Goal: Complete application form

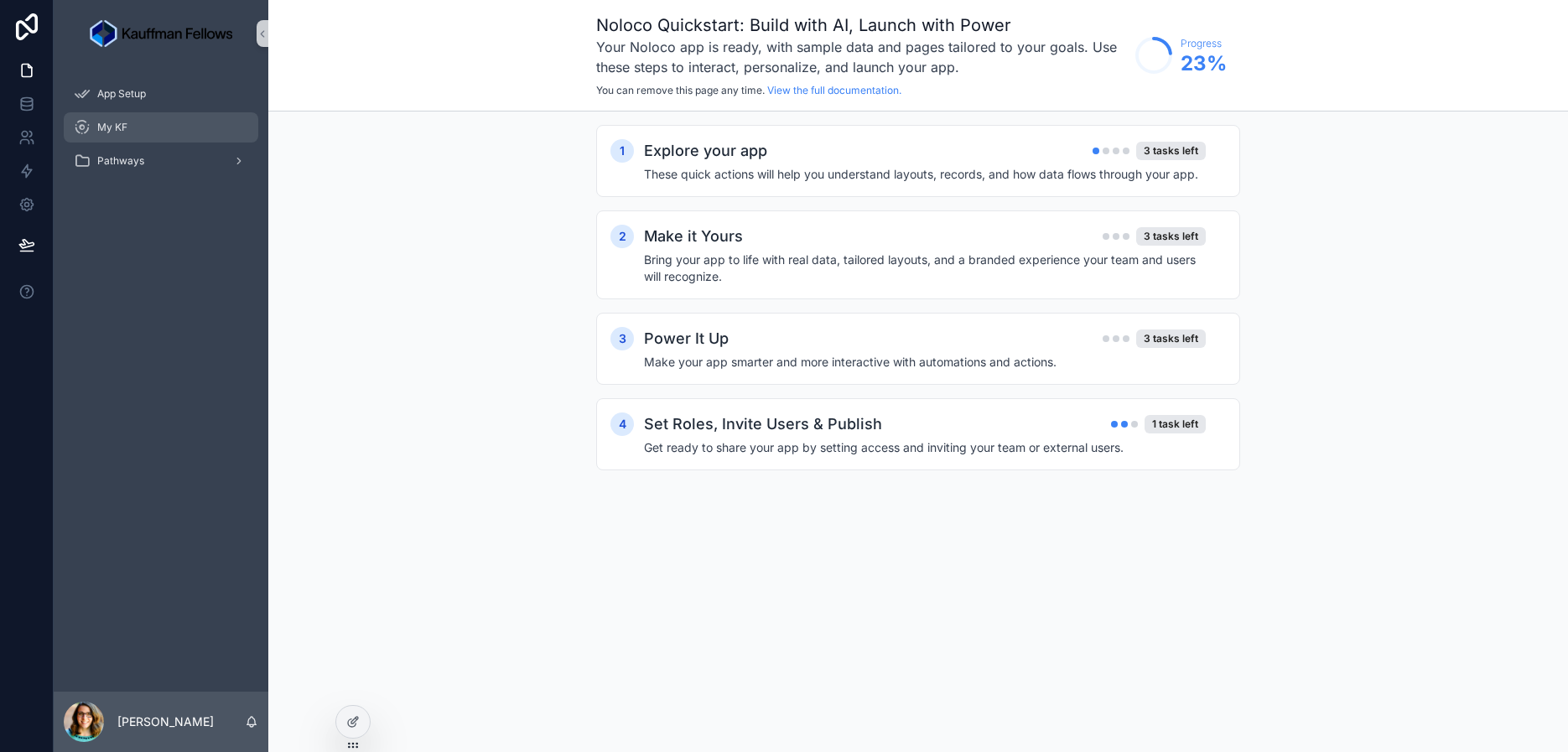
click at [122, 126] on span "My KF" at bounding box center [111, 127] width 30 height 14
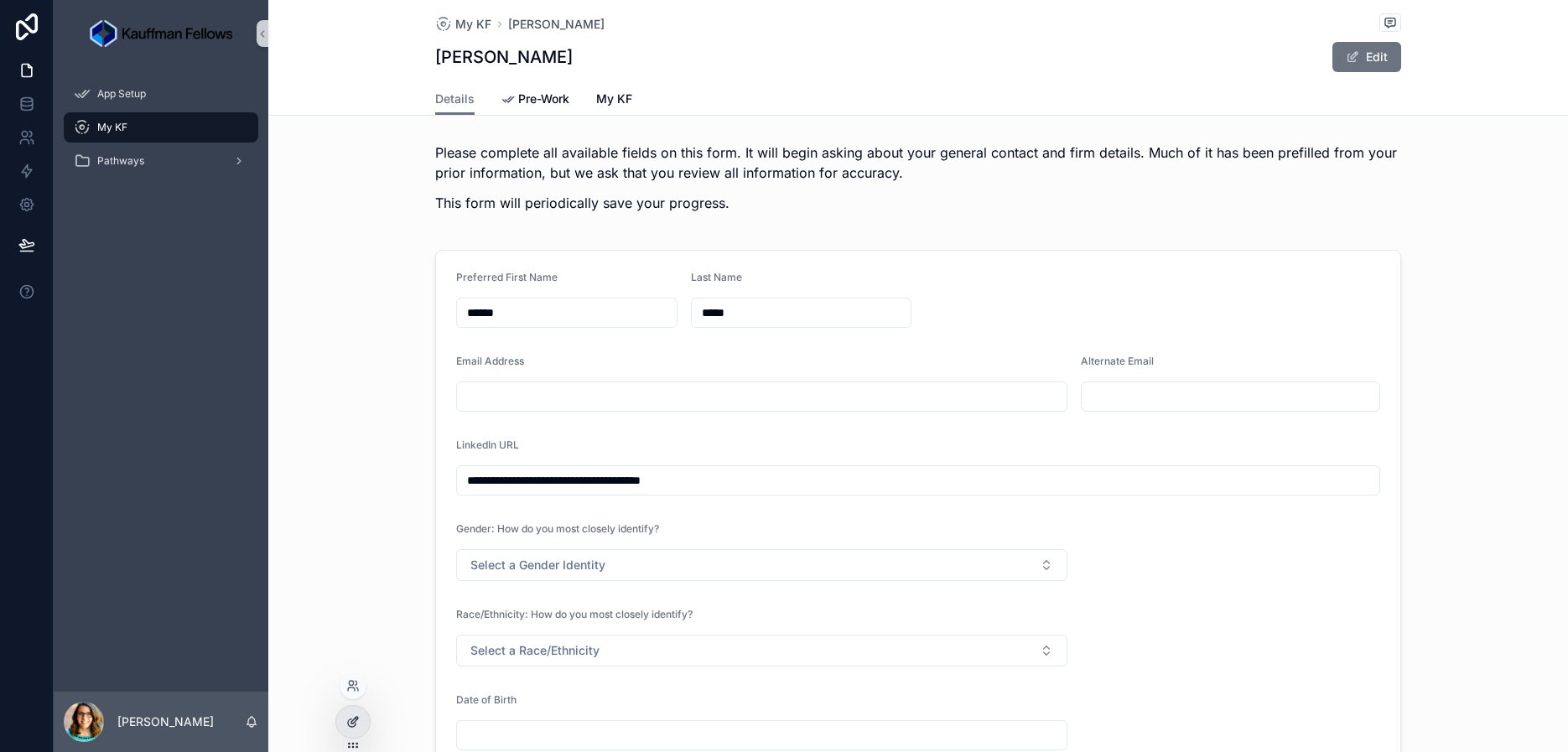
click at [348, 720] on icon at bounding box center [353, 721] width 14 height 14
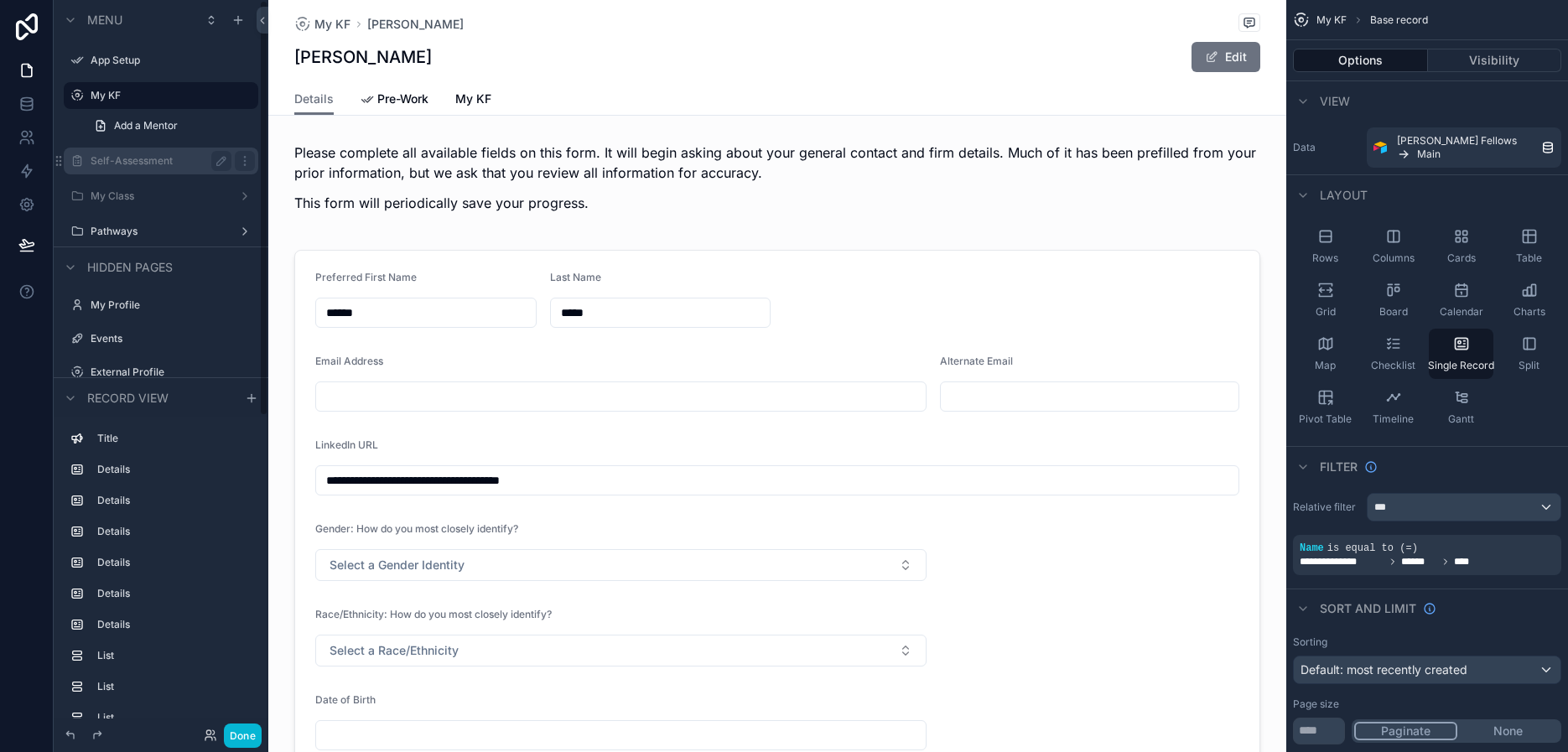
click at [120, 167] on label "Self-Assessment" at bounding box center [158, 160] width 134 height 14
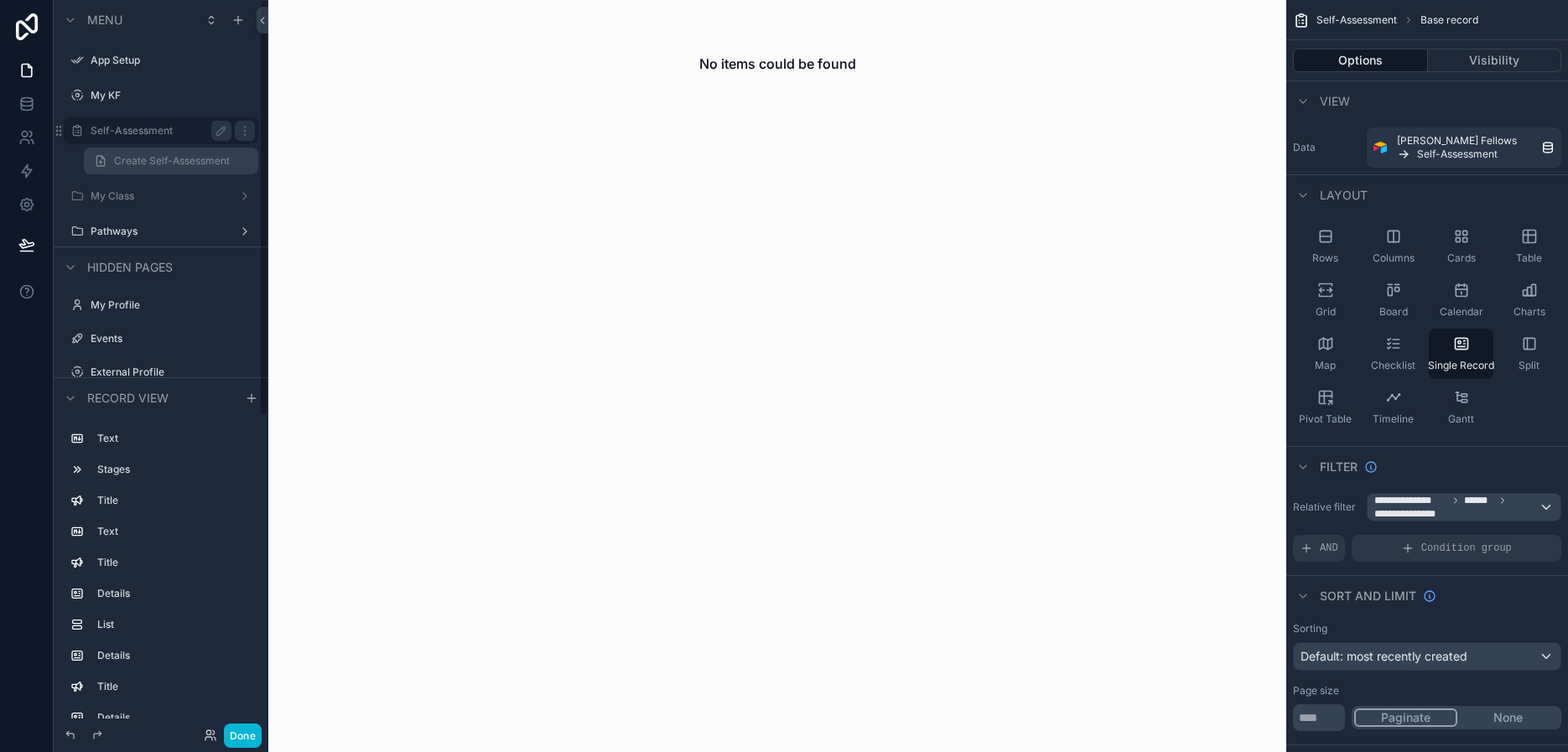
click at [142, 162] on span "Create Self-Assessment" at bounding box center [172, 160] width 116 height 14
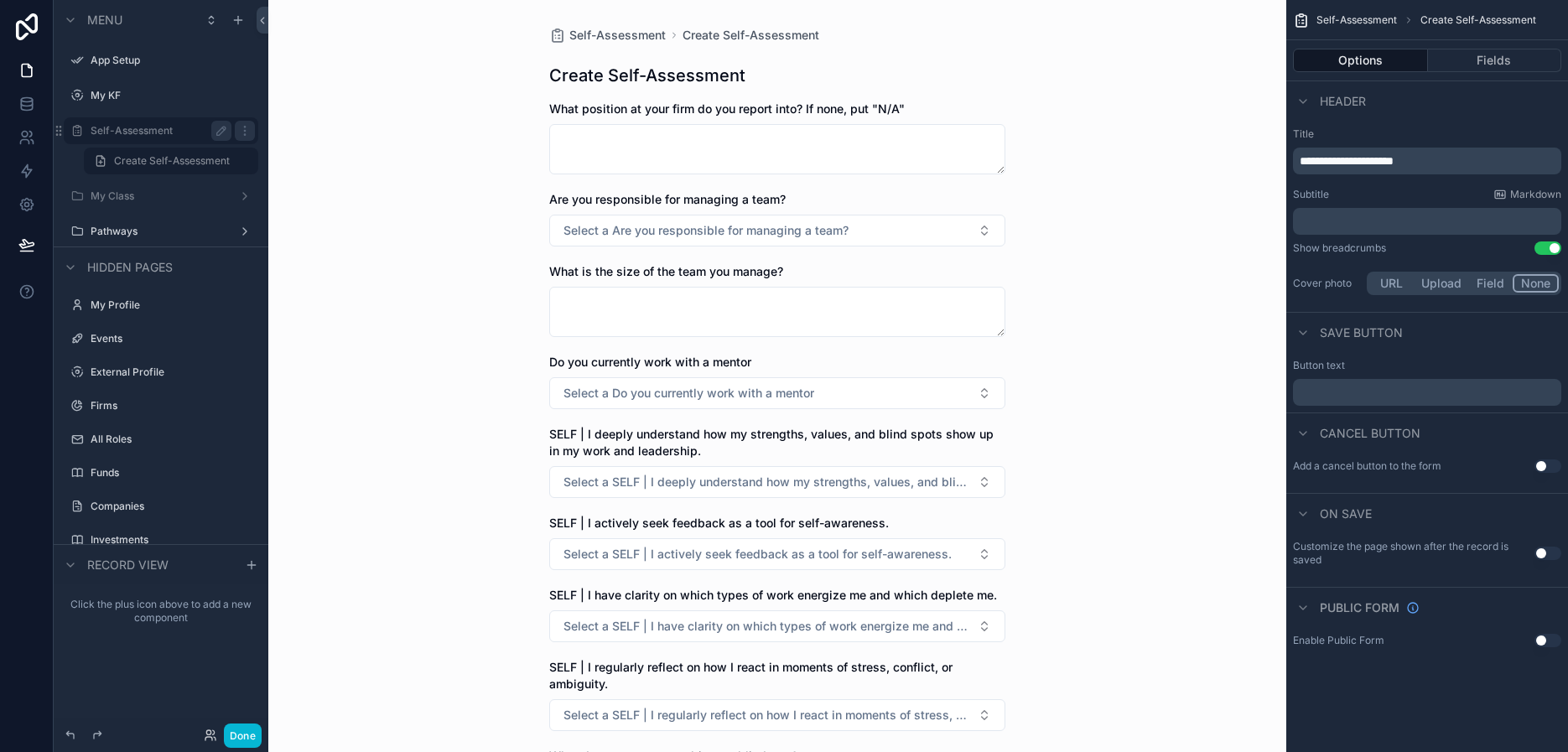
click at [127, 130] on label "Self-Assessment" at bounding box center [158, 130] width 134 height 14
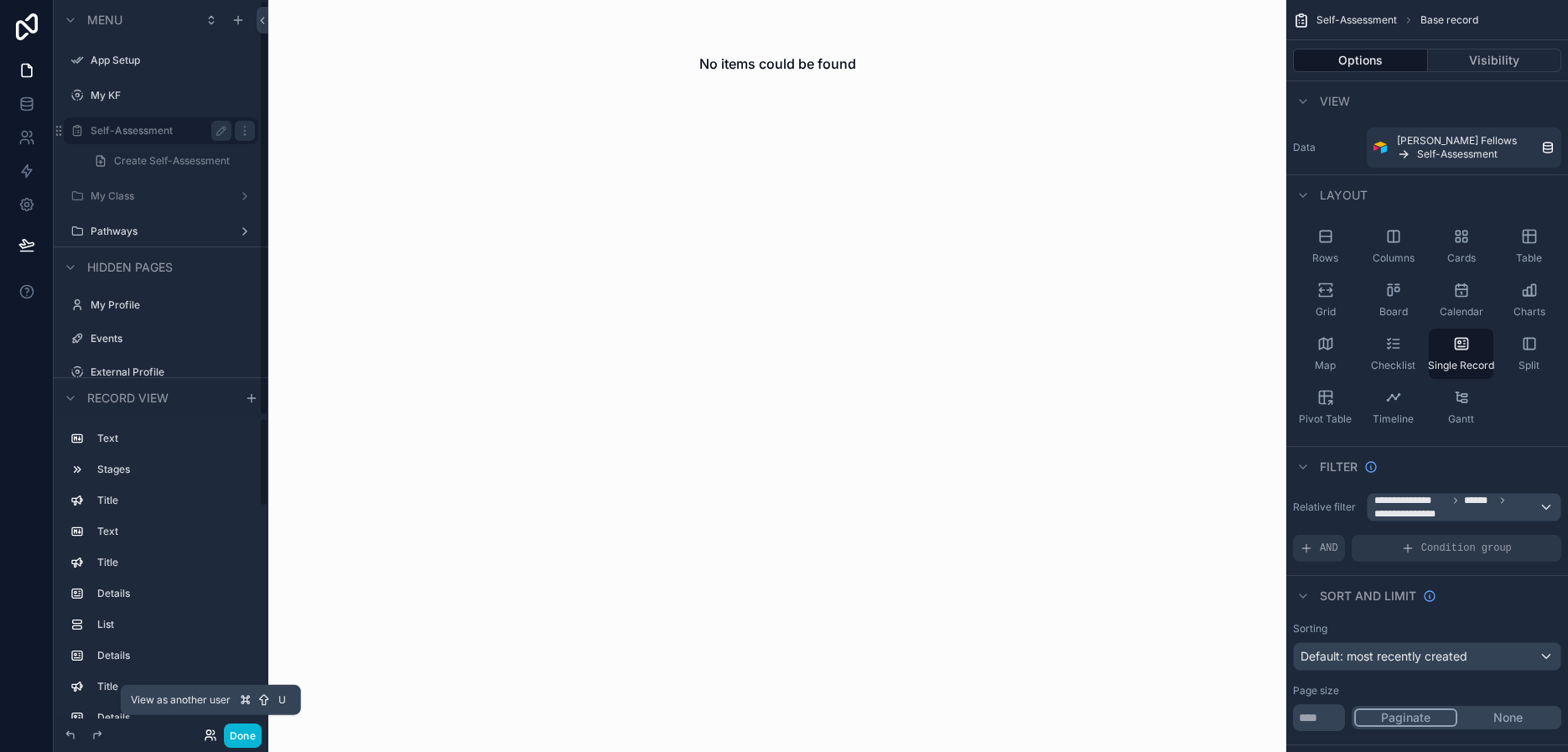
click at [215, 735] on icon at bounding box center [210, 735] width 14 height 14
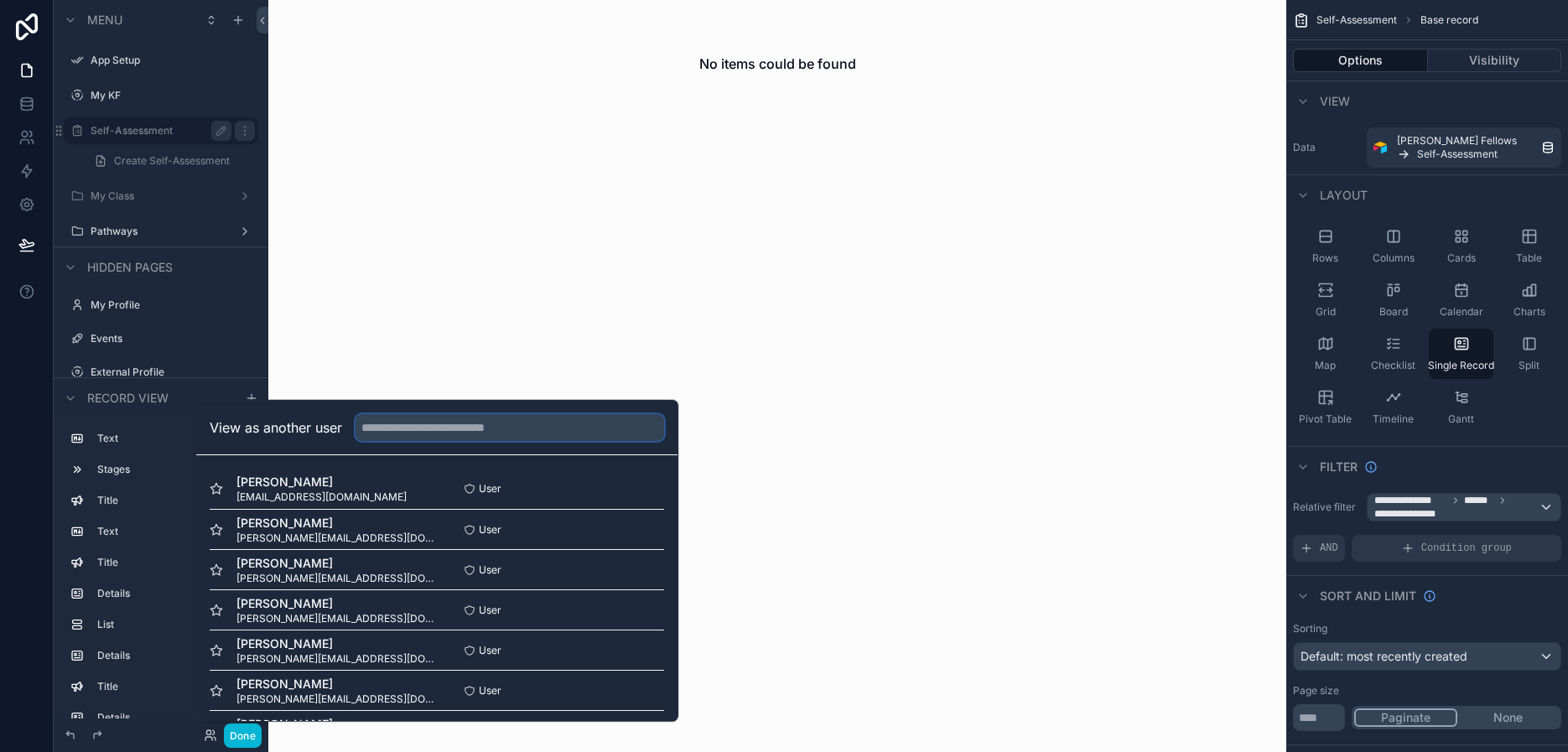
click at [536, 432] on input "text" at bounding box center [510, 428] width 309 height 27
type input "*"
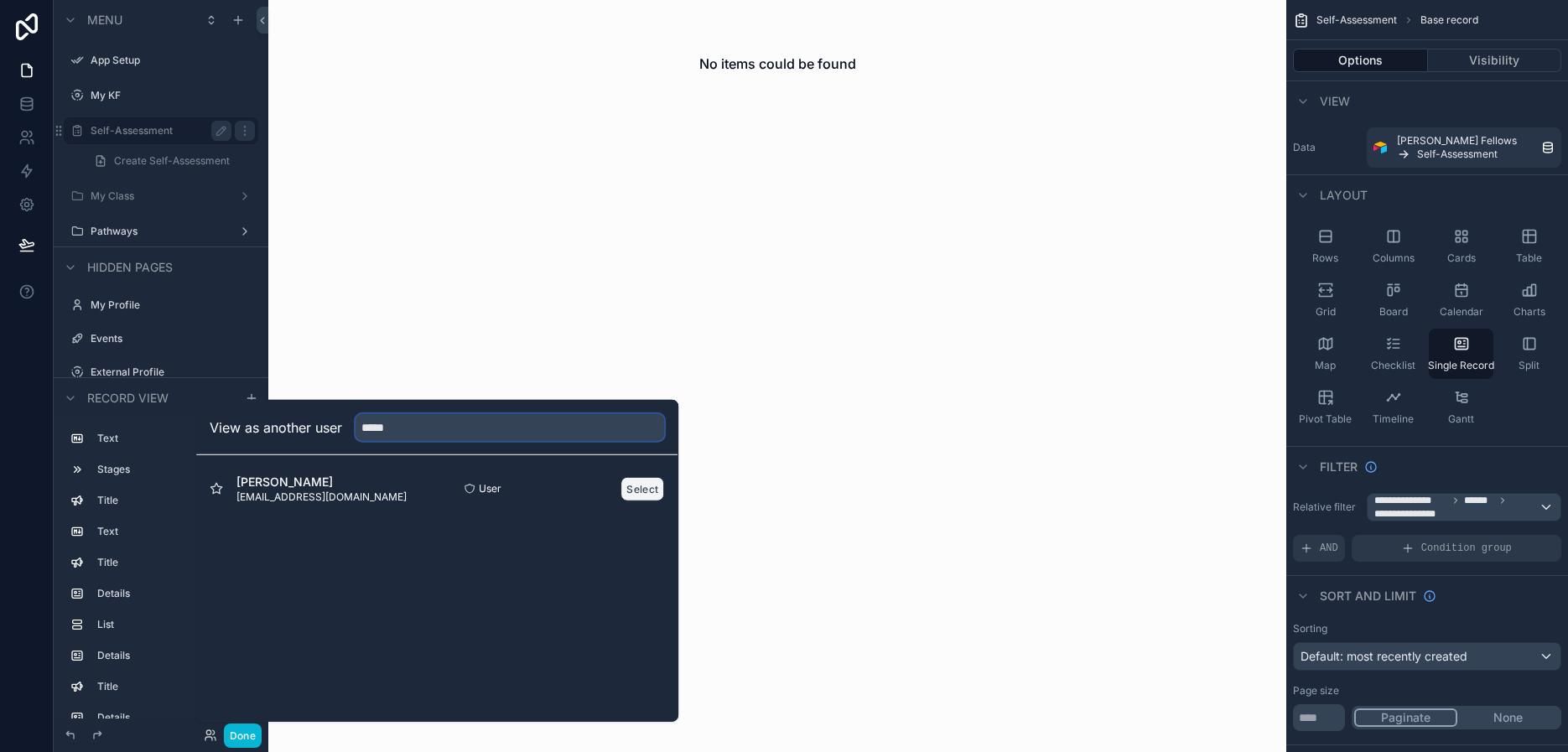
type input "*****"
click at [647, 487] on button "Select" at bounding box center [643, 488] width 43 height 24
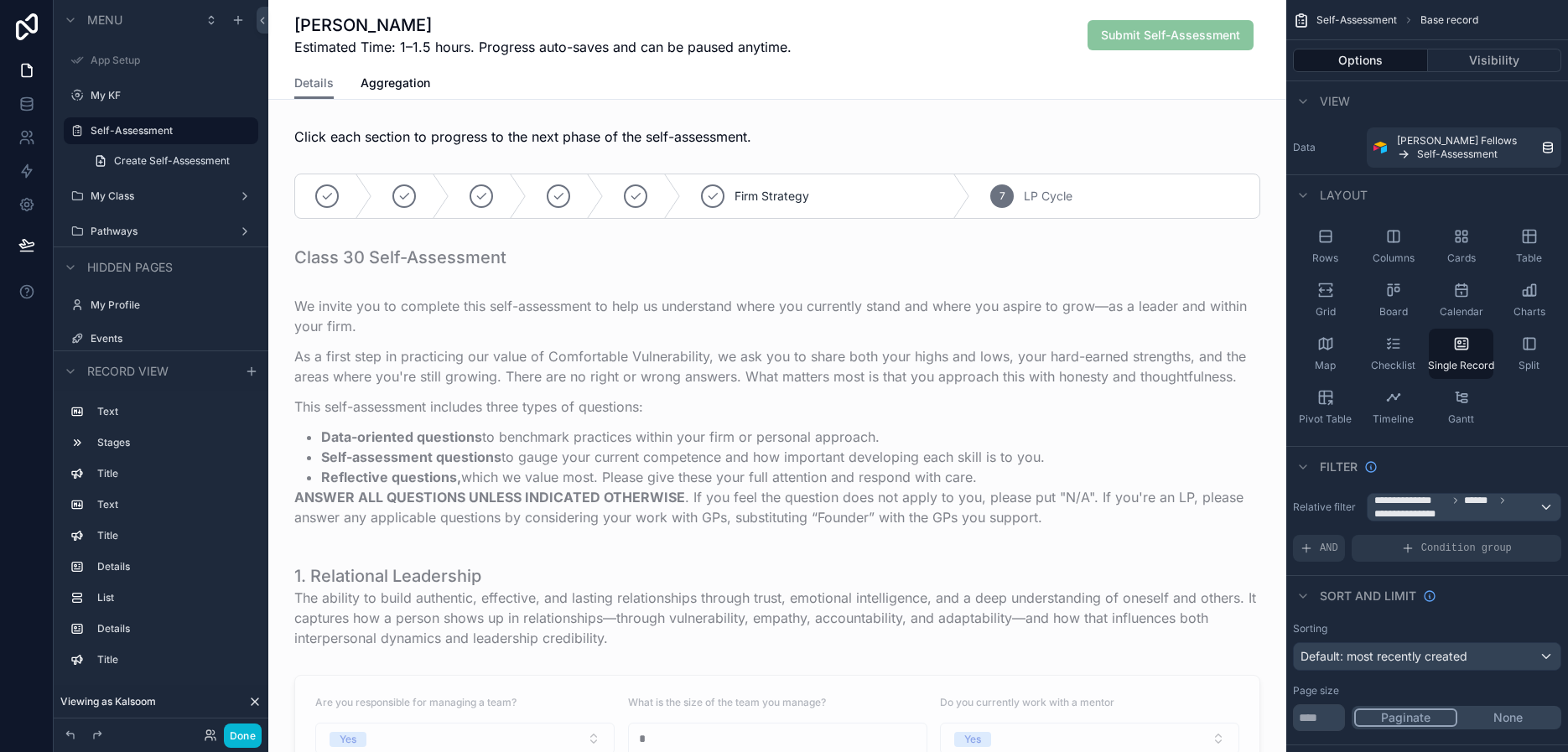
drag, startPoint x: 322, startPoint y: 206, endPoint x: 313, endPoint y: 182, distance: 25.6
click at [313, 182] on div "scrollable content" at bounding box center [777, 195] width 1018 height 59
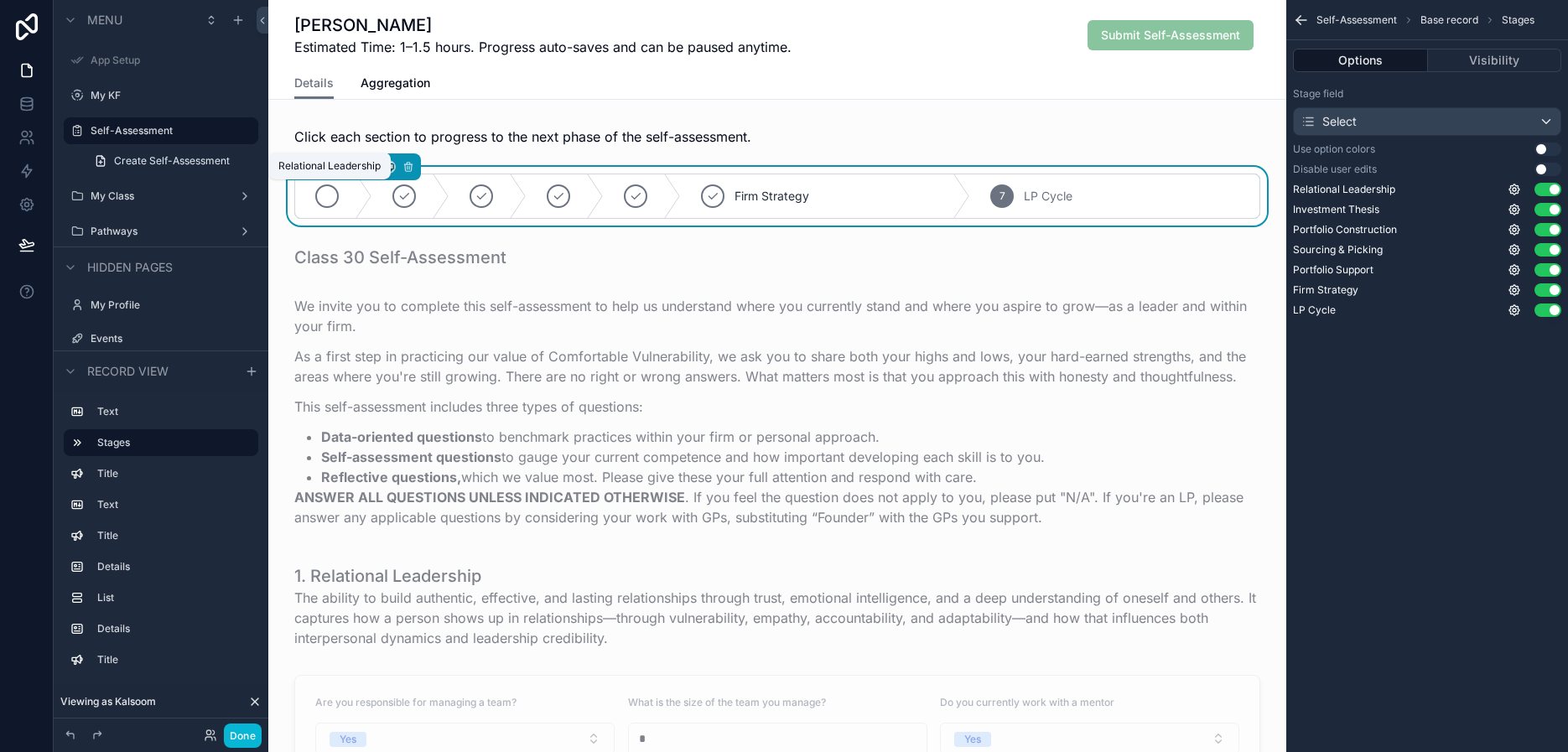
click at [320, 202] on div "scrollable content" at bounding box center [327, 196] width 24 height 24
click at [411, 199] on span "Relational Leadership" at bounding box center [407, 196] width 118 height 17
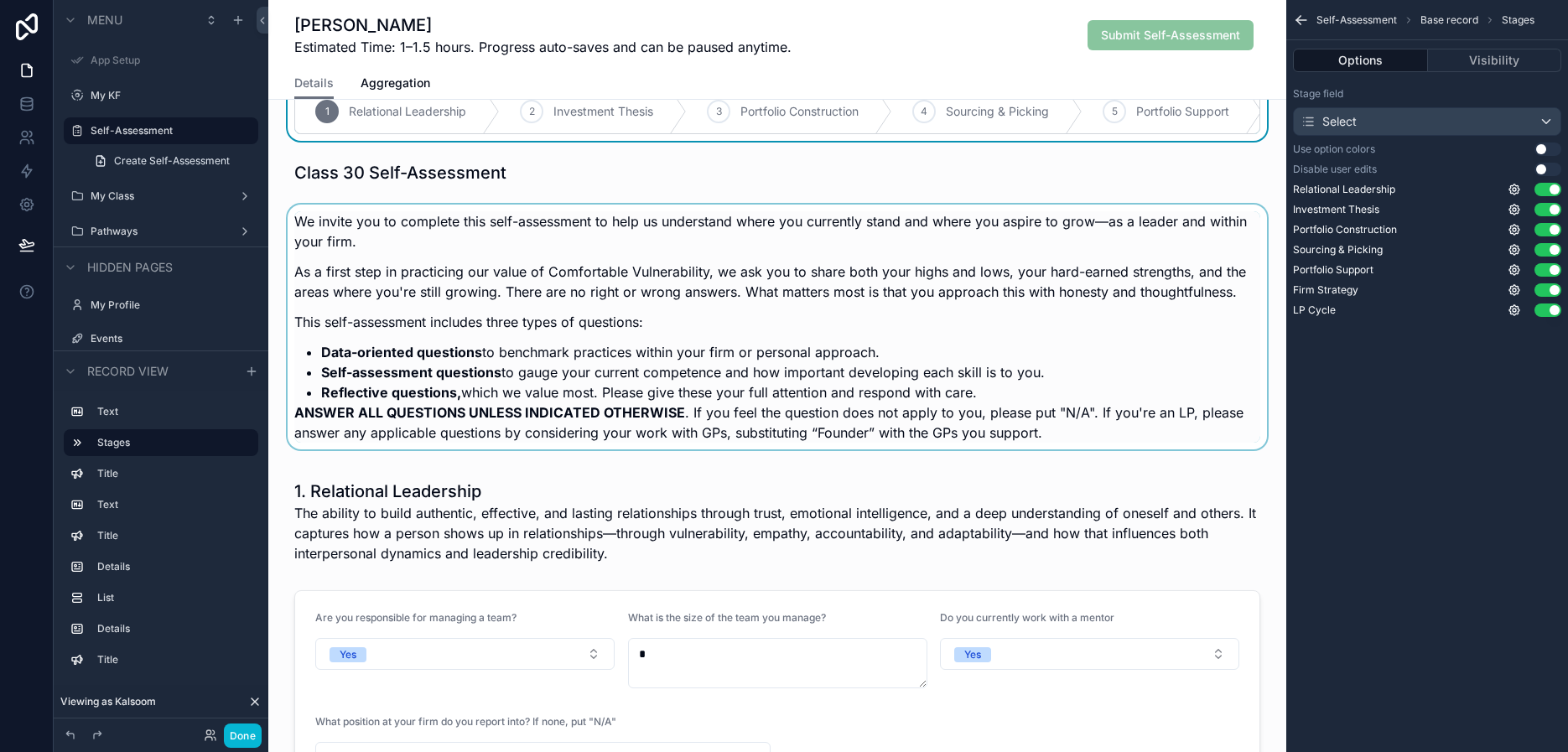
scroll to position [86, 0]
click at [422, 315] on div "scrollable content" at bounding box center [777, 330] width 1018 height 255
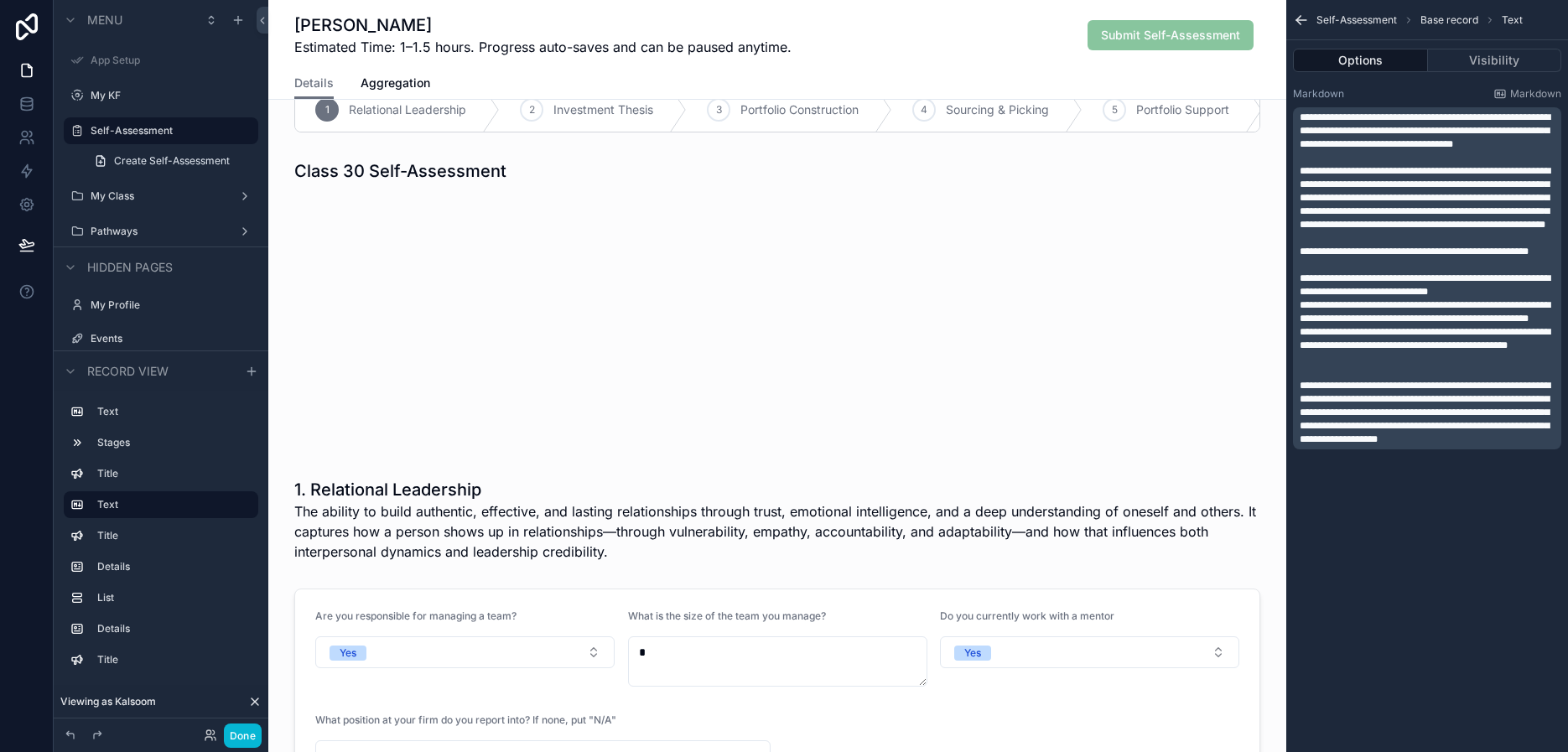
click at [527, 317] on p "This self-assessment includes three types of questions:" at bounding box center [777, 320] width 966 height 20
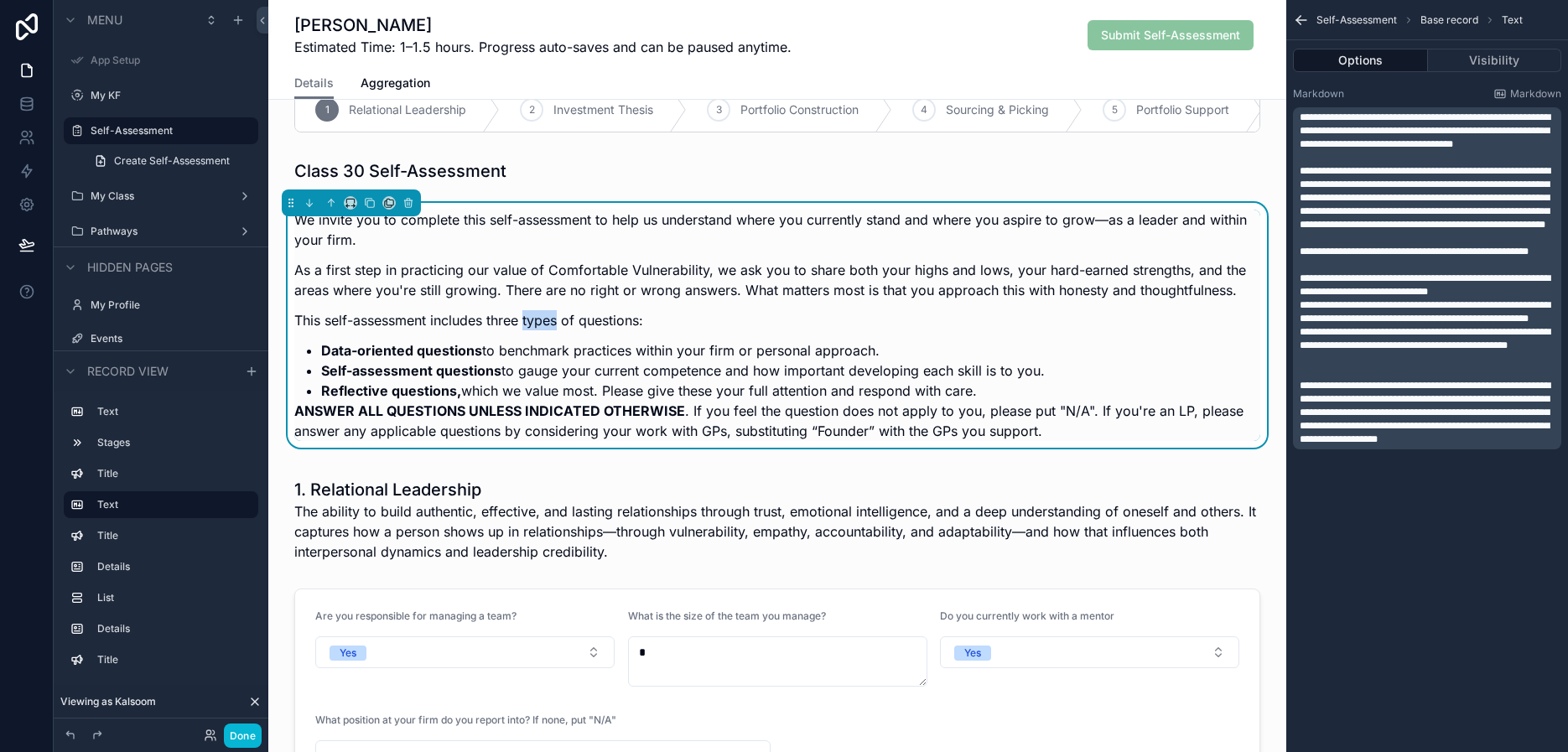
click at [527, 317] on p "This self-assessment includes three types of questions:" at bounding box center [777, 320] width 966 height 20
click at [655, 377] on li "Self-assessment questions to gauge your current competence and how important de…" at bounding box center [791, 370] width 940 height 20
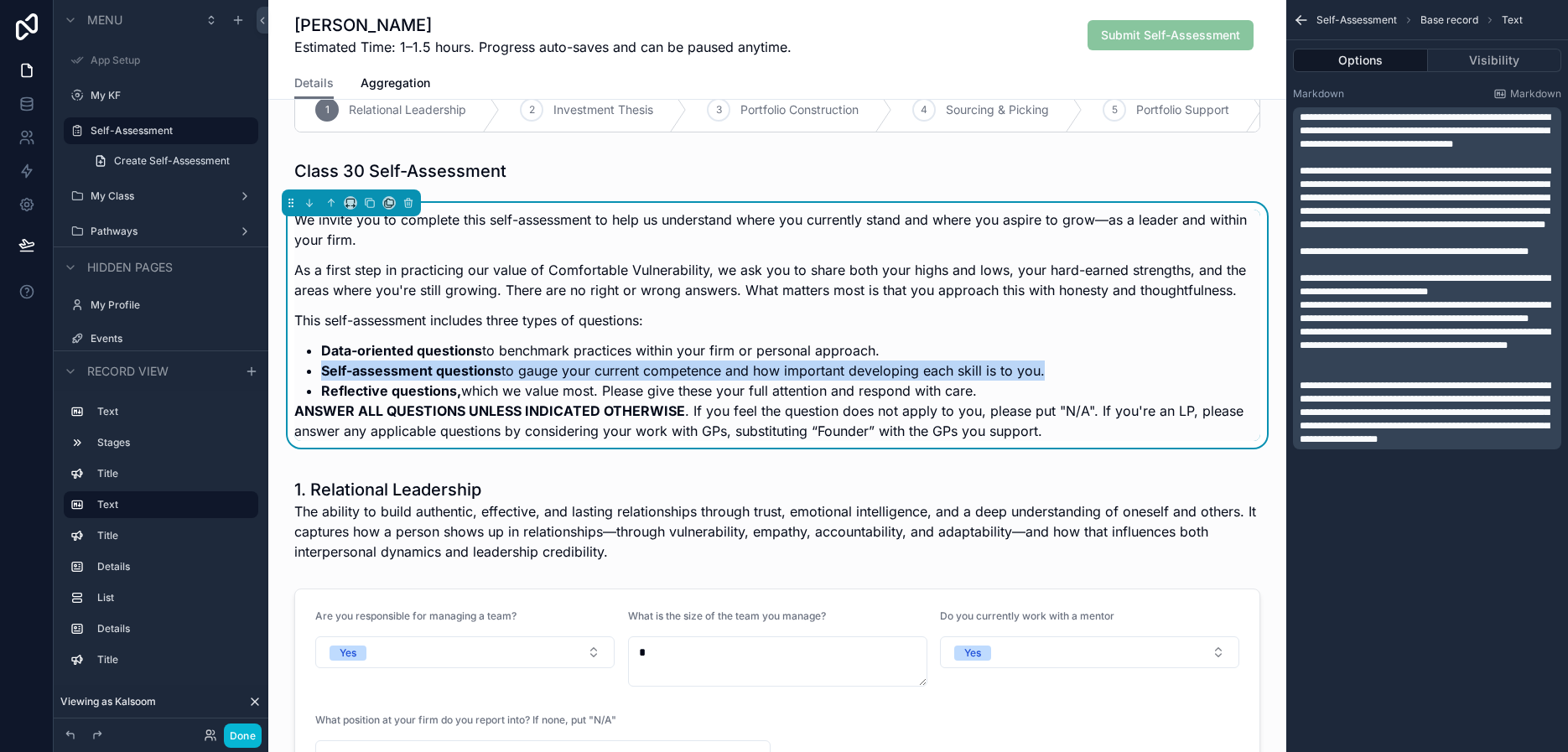
click at [655, 377] on li "Self-assessment questions to gauge your current competence and how important de…" at bounding box center [791, 370] width 940 height 20
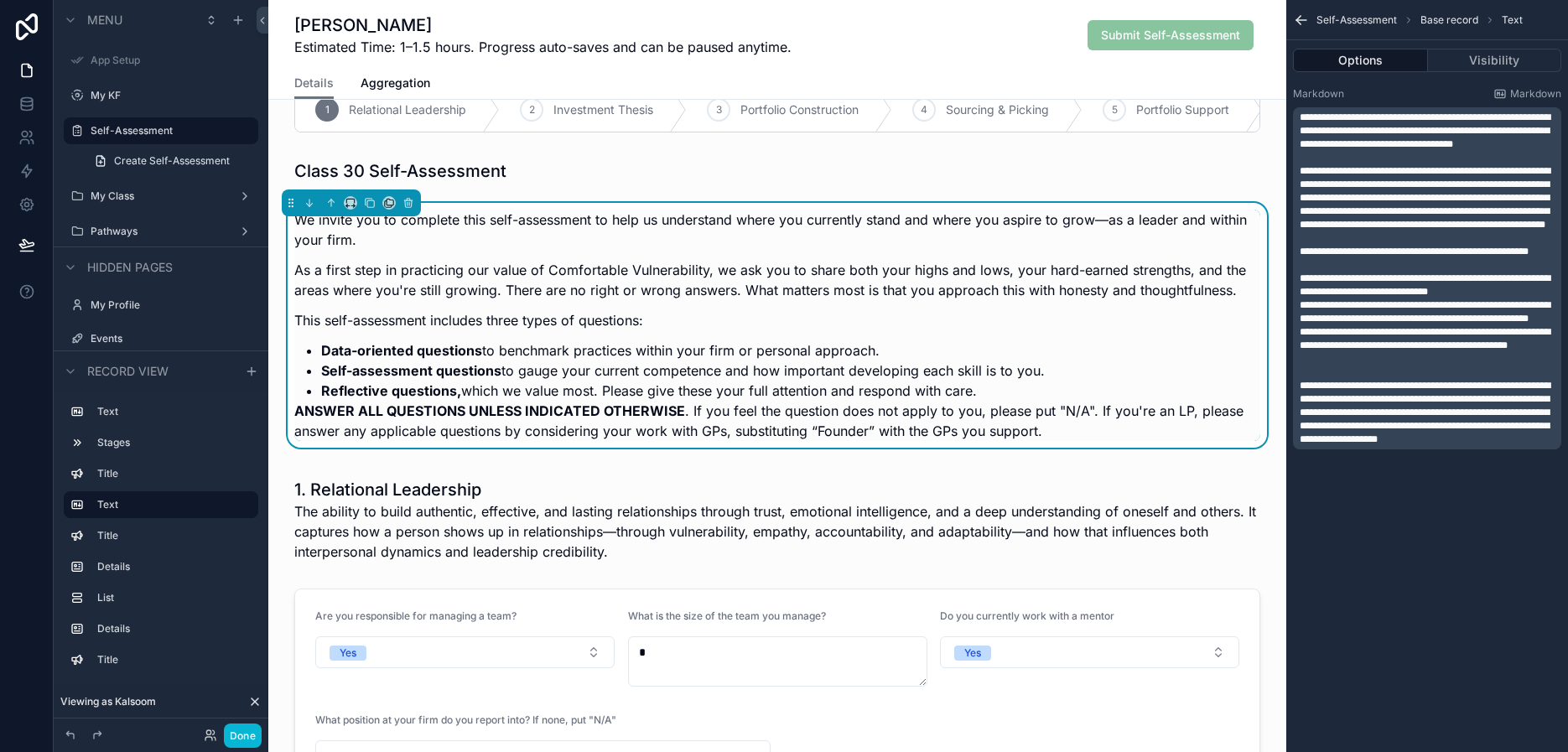
click at [885, 411] on p "ANSWER ALL QUESTIONS UNLESS INDICATED OTHERWISE . If you feel the question does…" at bounding box center [777, 421] width 966 height 40
drag, startPoint x: 988, startPoint y: 390, endPoint x: 284, endPoint y: 268, distance: 714.5
click at [284, 268] on div "We invite you to complete this self-assessment to help us understand where you …" at bounding box center [777, 330] width 1018 height 255
copy div "As a first step in practicing our value of Comfortable Vulnerability, we ask yo…"
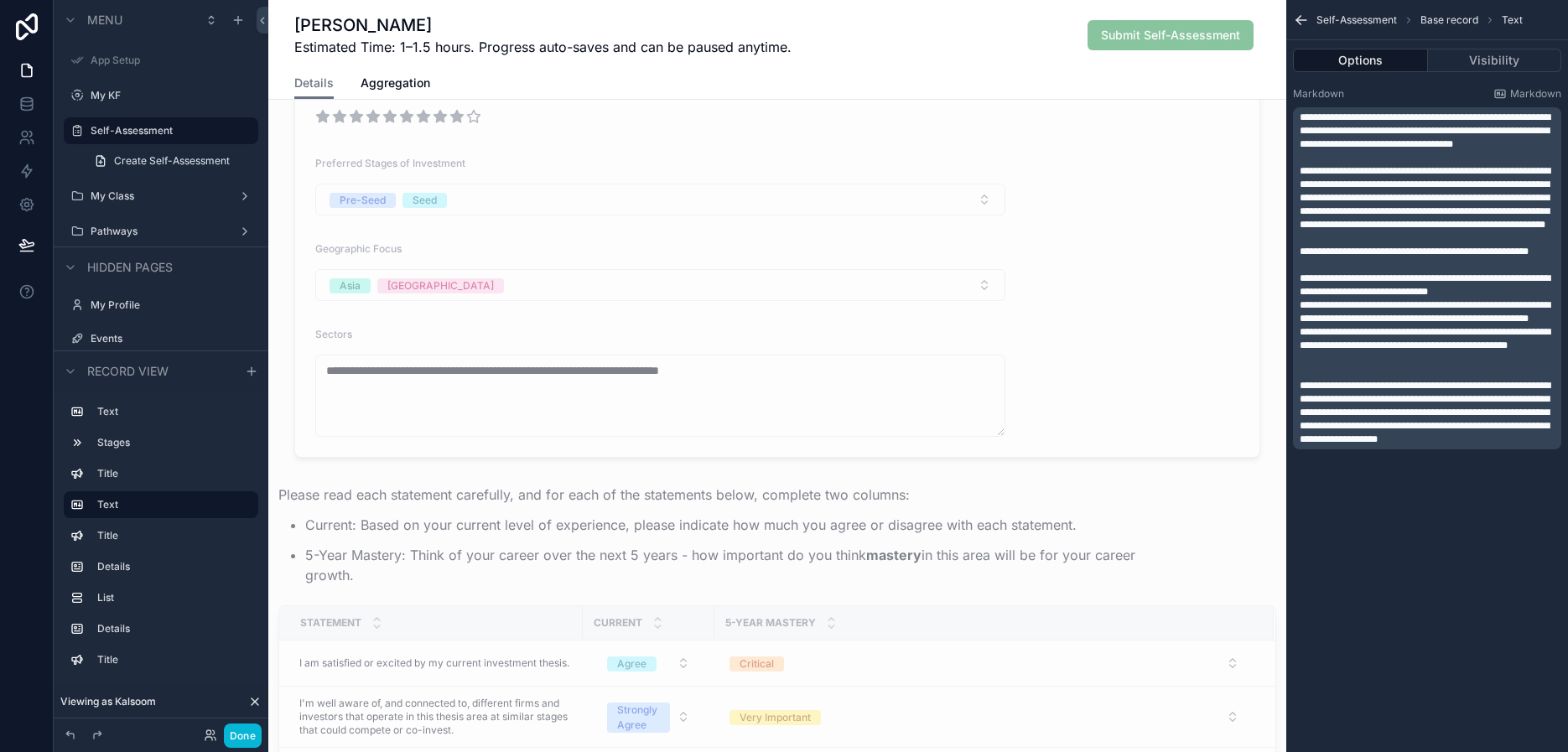
scroll to position [3891, 0]
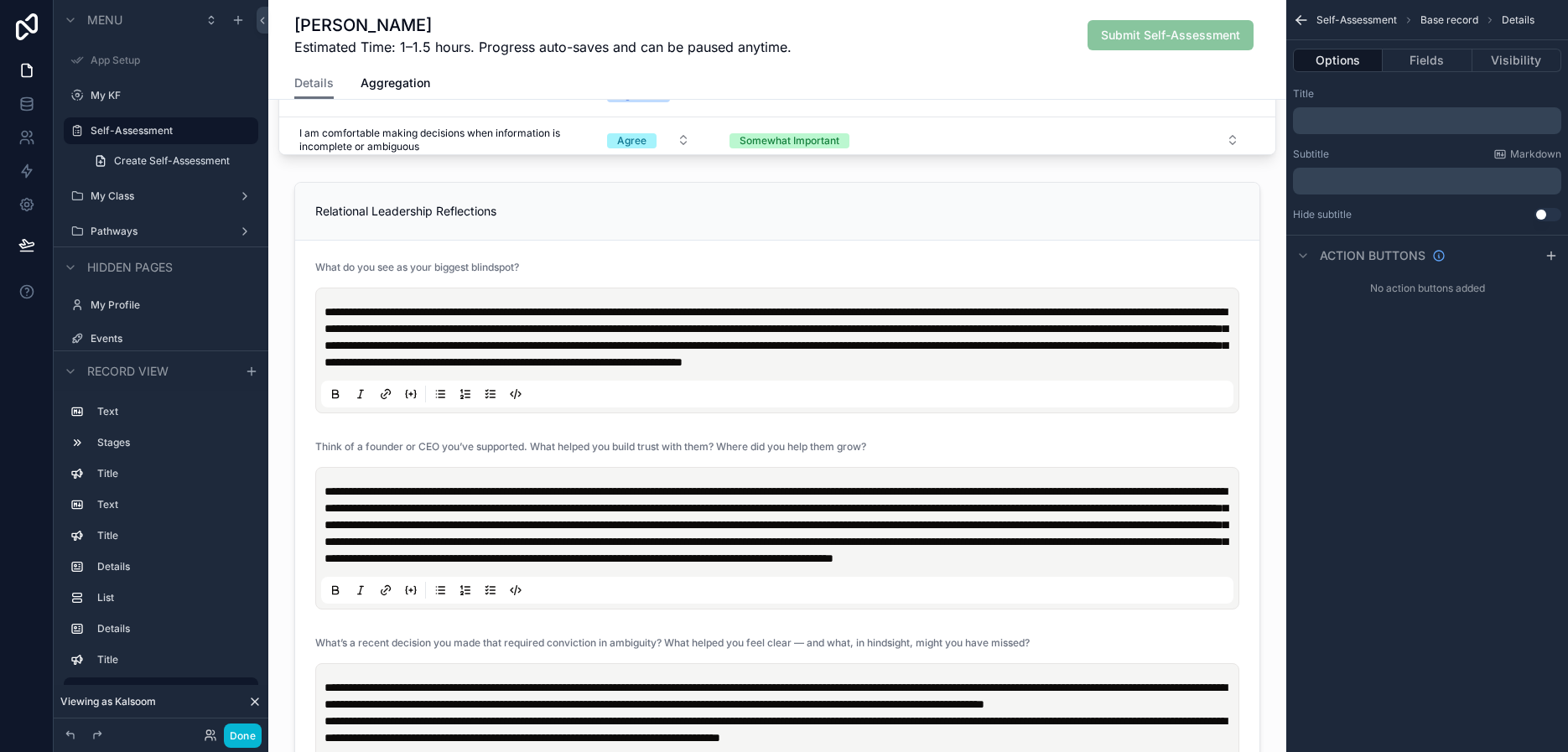
scroll to position [1482, 0]
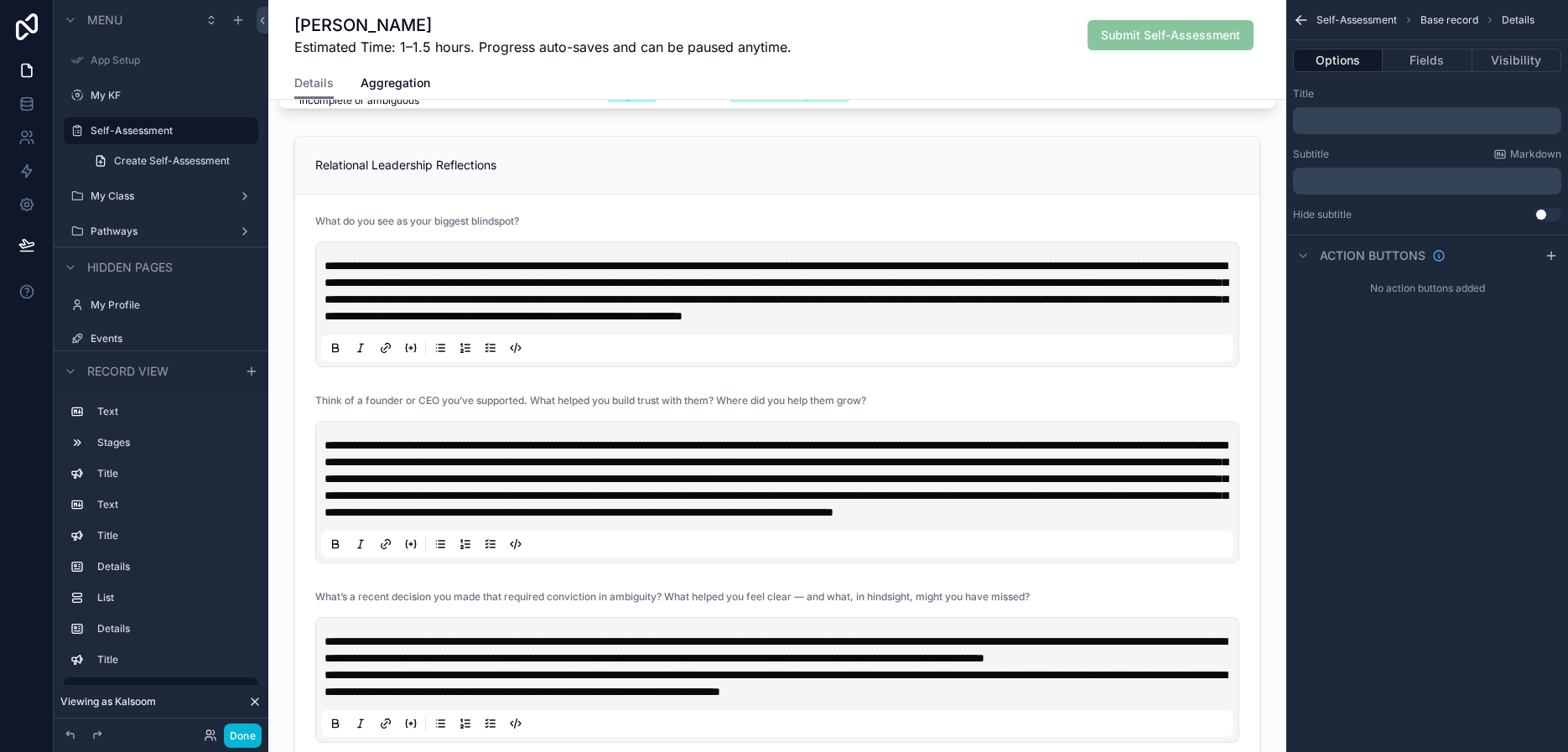
click at [873, 47] on div "[PERSON_NAME] Estimated Time: 1–1.5 hours. Progress auto-saves and can be pause…" at bounding box center [777, 35] width 966 height 43
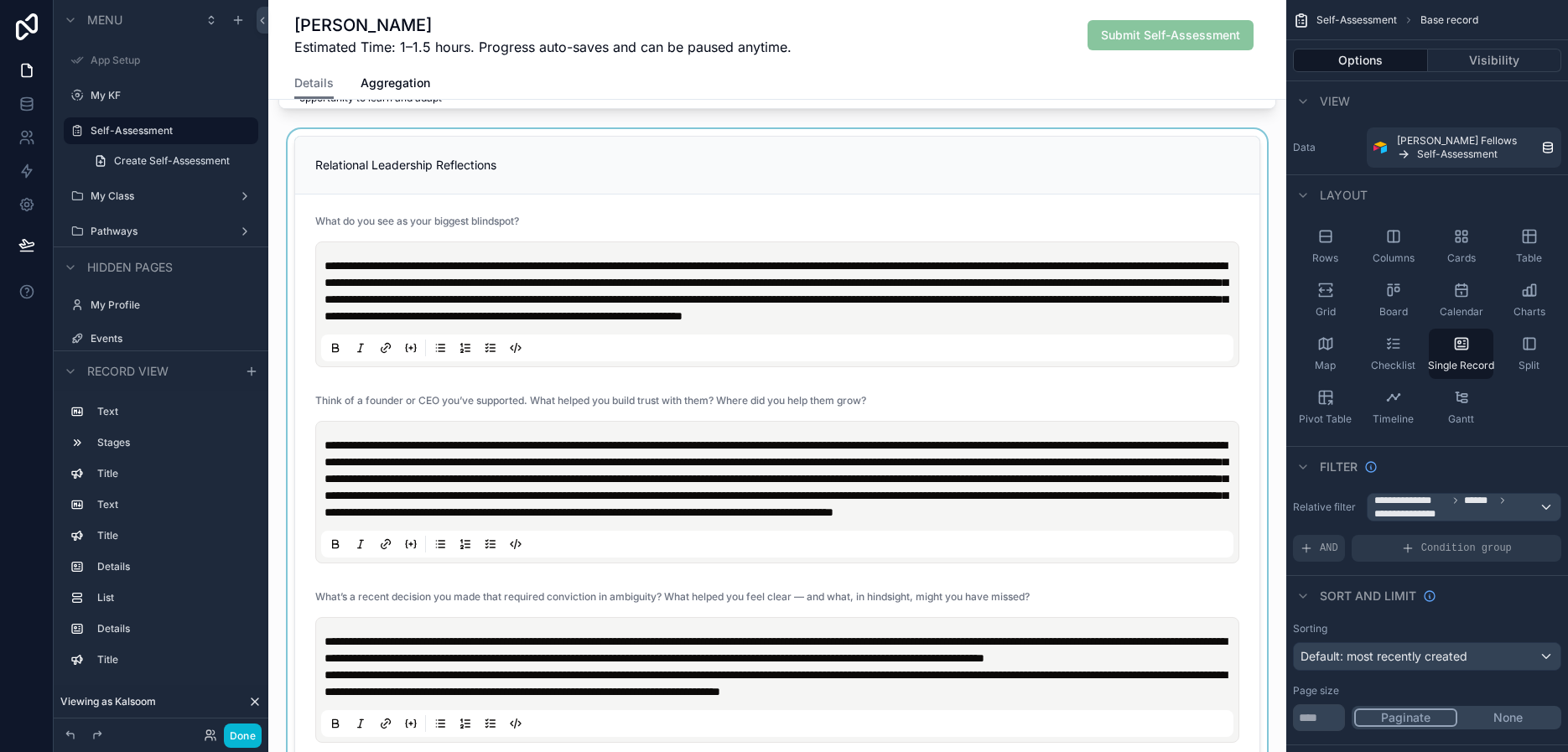
click at [803, 416] on div "scrollable content" at bounding box center [777, 758] width 1018 height 1259
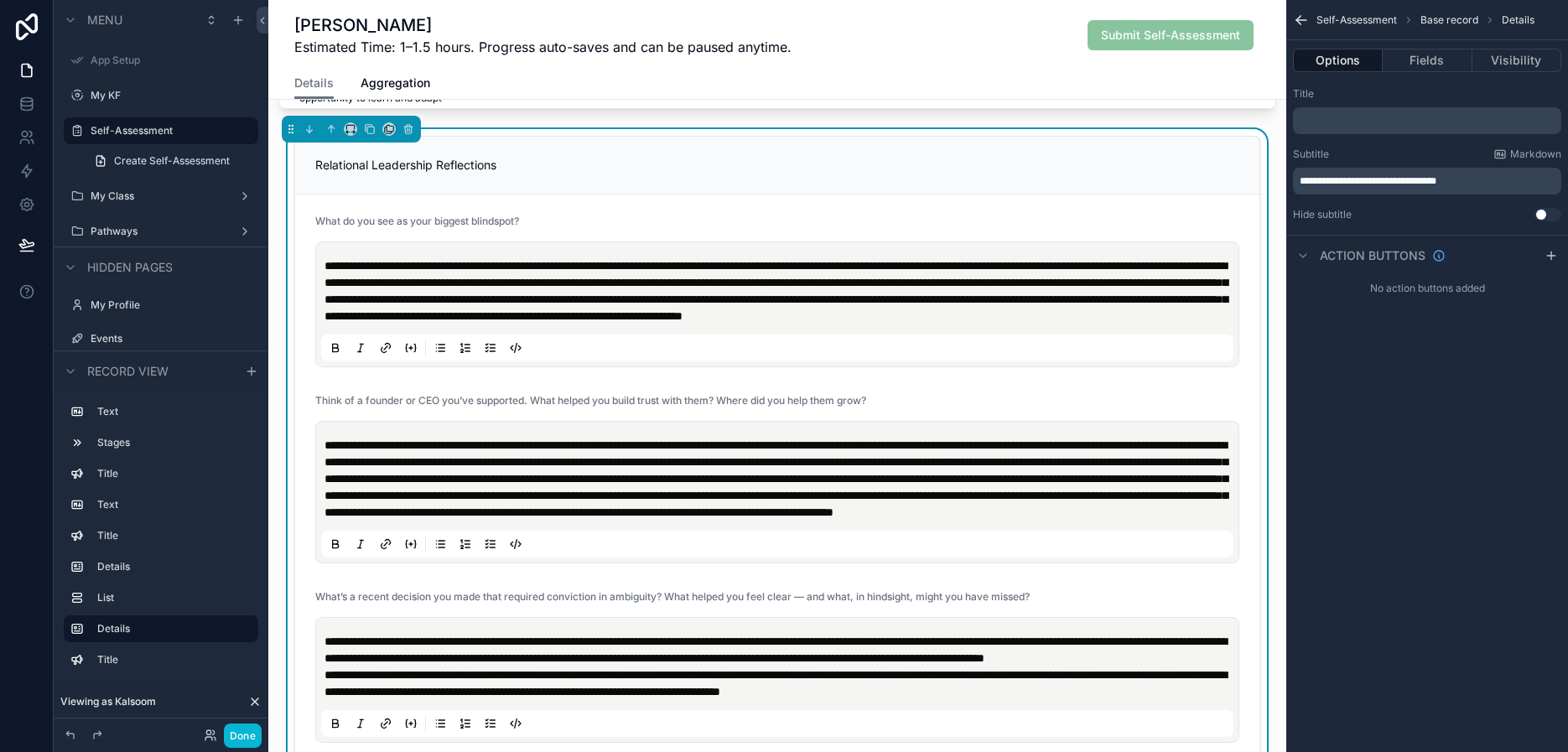
click at [768, 434] on div "**********" at bounding box center [777, 491] width 924 height 142
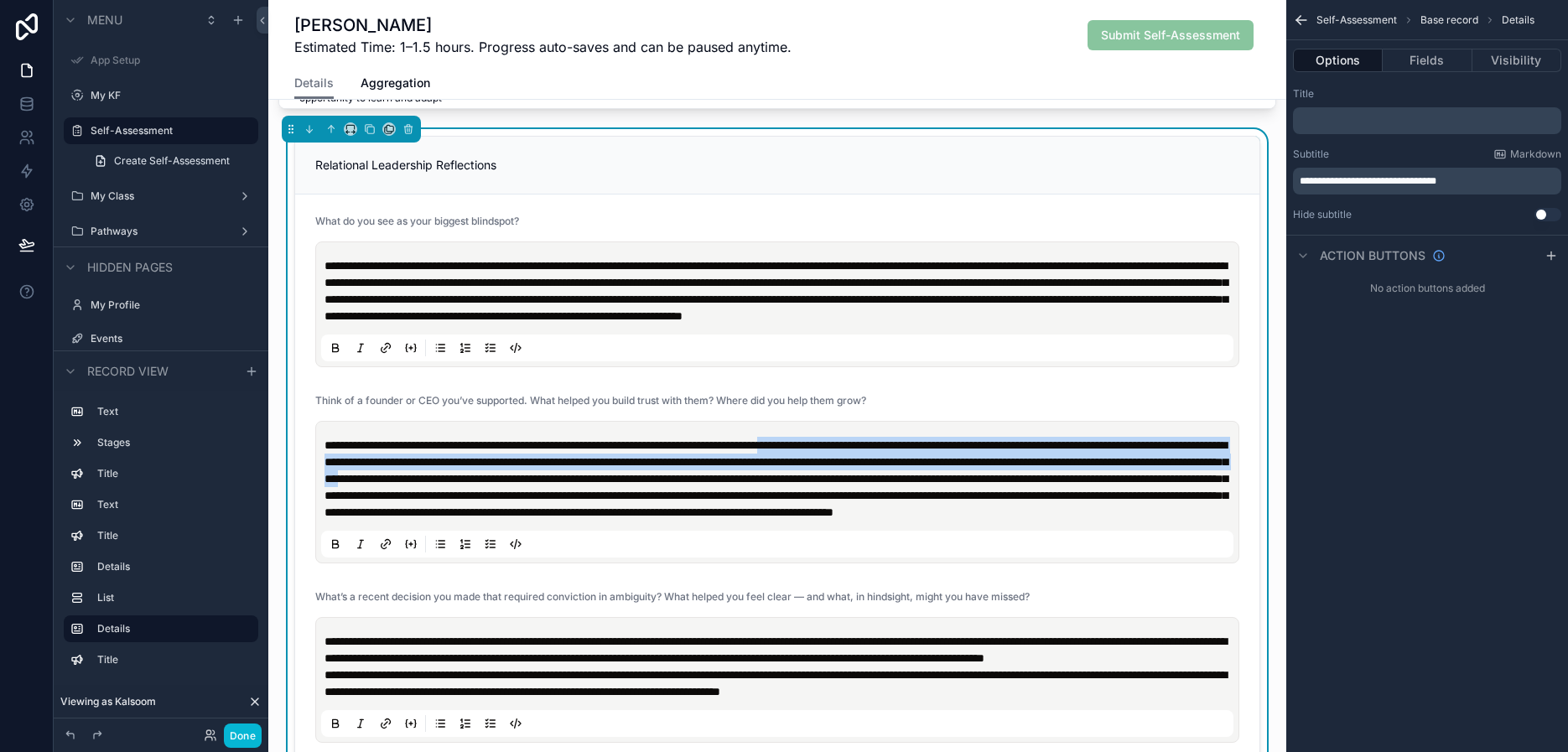
drag, startPoint x: 904, startPoint y: 457, endPoint x: 920, endPoint y: 486, distance: 33.1
click at [920, 486] on span "**********" at bounding box center [777, 478] width 904 height 79
